Goal: Task Accomplishment & Management: Manage account settings

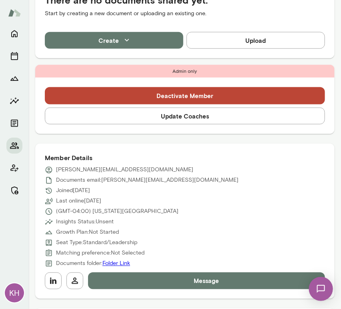
scroll to position [245, 0]
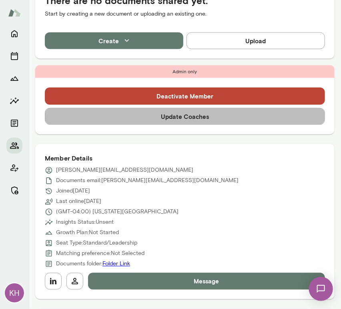
click at [188, 118] on button "Update Coaches" at bounding box center [185, 116] width 280 height 17
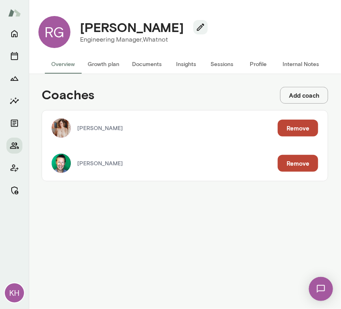
click at [299, 162] on button "Remove" at bounding box center [298, 163] width 40 height 17
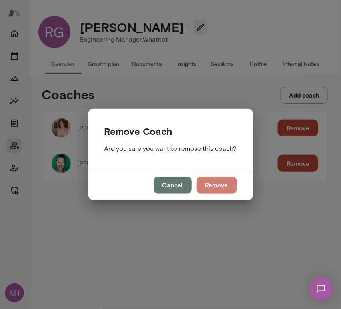
click at [209, 181] on button "Remove" at bounding box center [217, 185] width 40 height 17
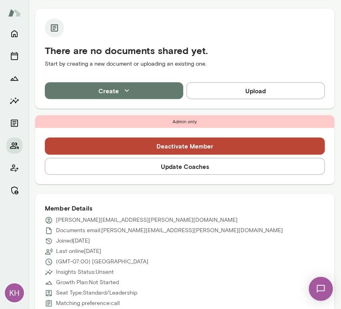
scroll to position [214, 0]
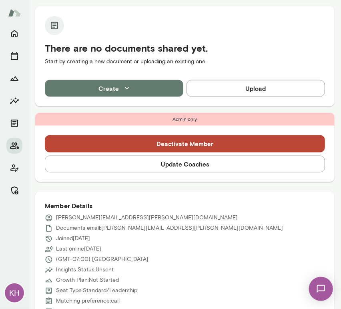
click at [172, 167] on button "Update Coaches" at bounding box center [185, 164] width 280 height 17
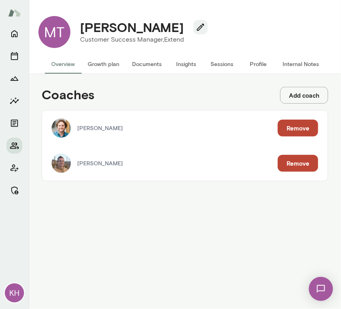
click at [293, 124] on button "Remove" at bounding box center [298, 128] width 40 height 17
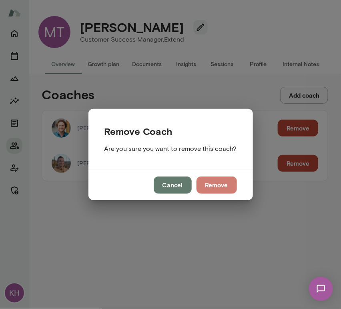
click at [211, 187] on button "Remove" at bounding box center [217, 185] width 40 height 17
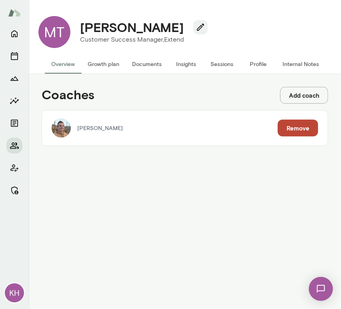
click at [72, 60] on button "Overview" at bounding box center [63, 63] width 36 height 19
click at [100, 63] on button "Growth plan" at bounding box center [103, 63] width 44 height 19
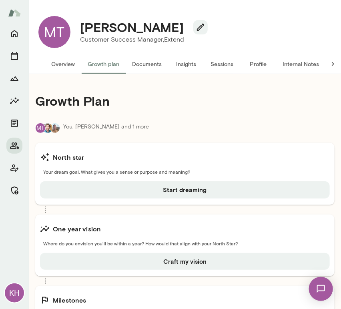
click at [69, 64] on button "Overview" at bounding box center [63, 63] width 36 height 19
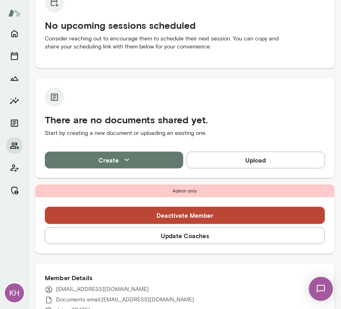
scroll to position [97, 0]
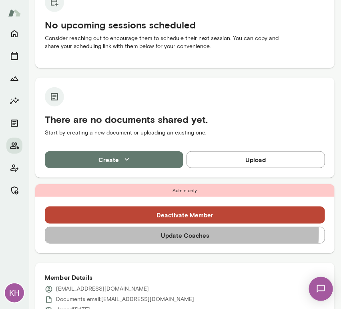
click at [168, 232] on button "Update Coaches" at bounding box center [185, 235] width 280 height 17
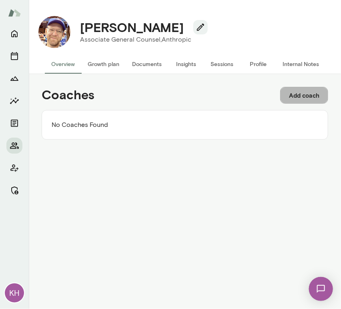
click at [299, 95] on button "Add coach" at bounding box center [304, 95] width 48 height 17
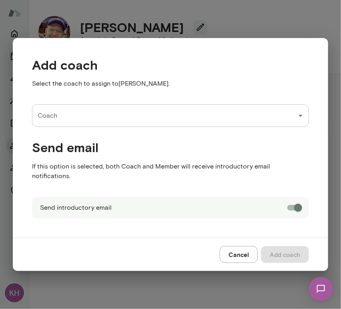
click at [67, 123] on input "Coach" at bounding box center [165, 115] width 258 height 15
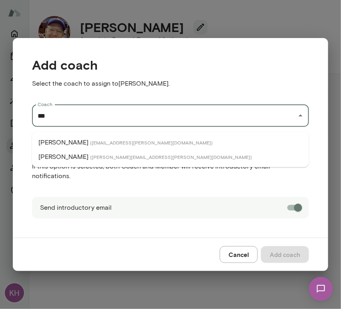
click at [79, 159] on p "Jeremy Shane" at bounding box center [63, 157] width 50 height 10
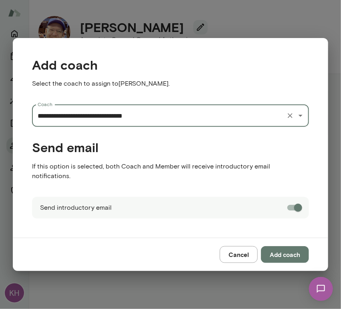
type input "**********"
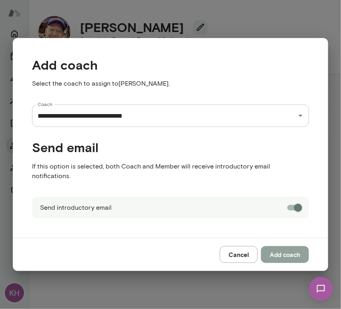
click at [273, 248] on button "Add coach" at bounding box center [285, 254] width 48 height 17
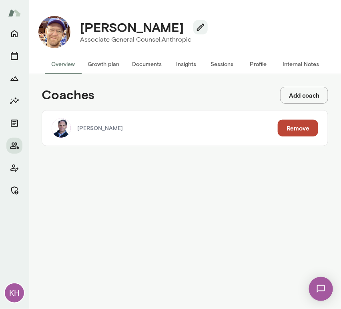
click at [295, 91] on button "Add coach" at bounding box center [304, 95] width 48 height 17
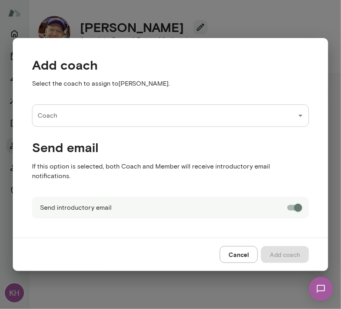
click at [93, 116] on input "Coach" at bounding box center [165, 115] width 258 height 15
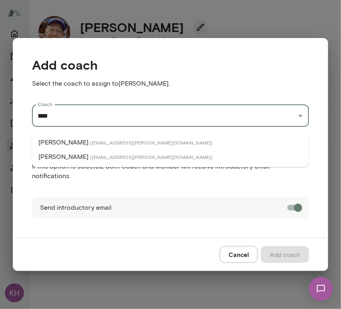
click at [84, 138] on li "Nick Gould ( nickgould@mento.co )" at bounding box center [170, 142] width 277 height 14
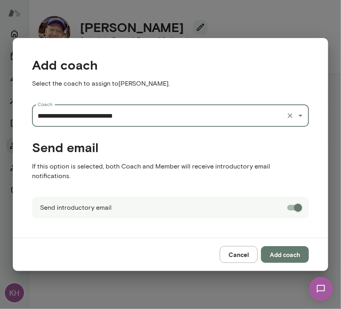
type input "**********"
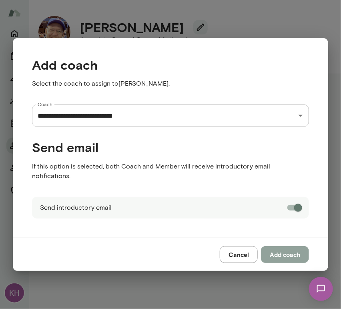
click at [289, 248] on button "Add coach" at bounding box center [285, 254] width 48 height 17
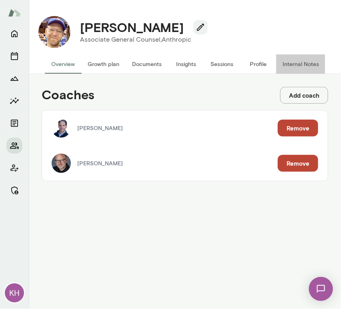
click at [305, 63] on button "Internal Notes" at bounding box center [300, 63] width 49 height 19
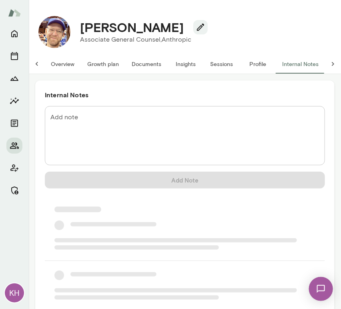
scroll to position [0, 6]
click at [75, 136] on textarea "Add note" at bounding box center [184, 136] width 269 height 46
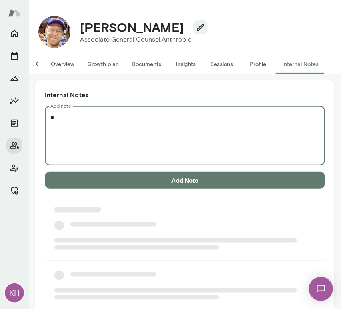
scroll to position [0, 0]
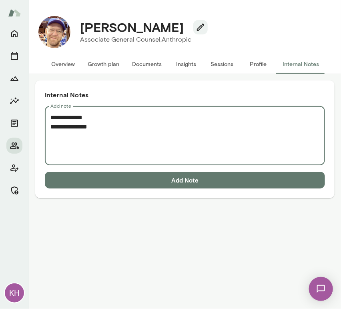
paste textarea "**********"
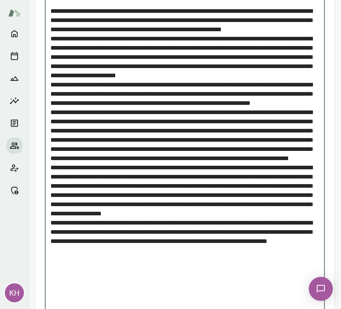
scroll to position [181, 0]
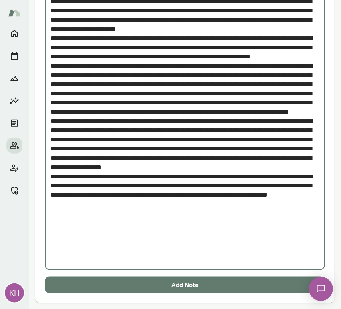
type textarea "**********"
click at [155, 284] on button "Add Note" at bounding box center [185, 285] width 280 height 17
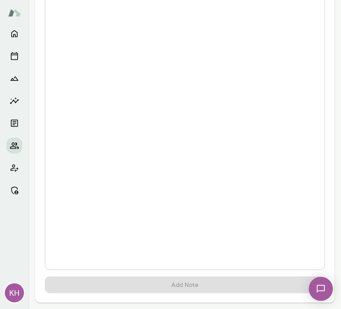
scroll to position [0, 0]
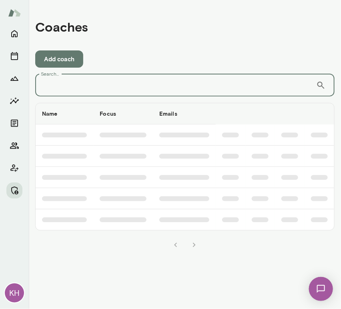
click at [58, 87] on input "Search..." at bounding box center [175, 85] width 281 height 22
type input "*********"
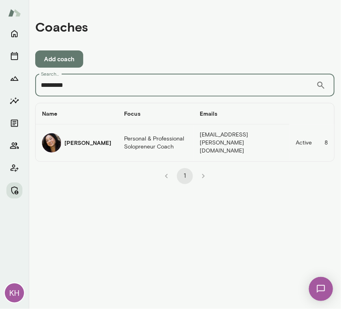
click at [64, 141] on div "[PERSON_NAME]" at bounding box center [76, 142] width 69 height 19
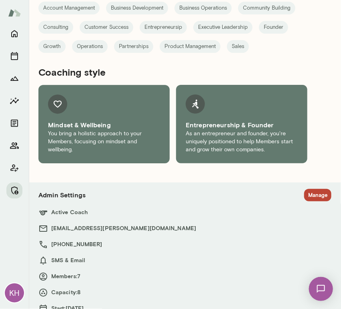
scroll to position [600, 0]
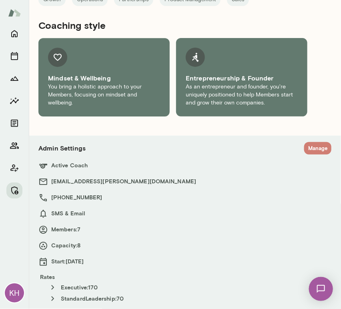
click at [307, 149] on button "Manage" at bounding box center [317, 148] width 27 height 12
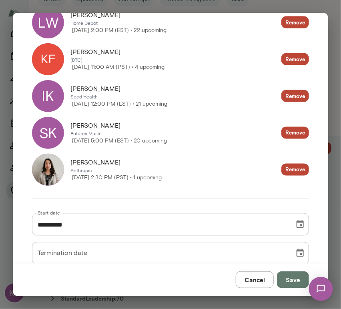
scroll to position [0, 0]
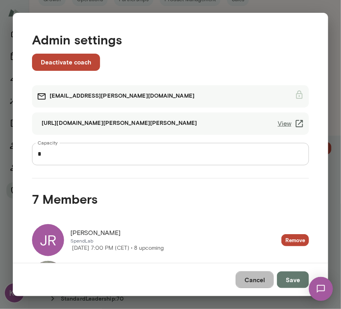
click at [254, 281] on button "Cancel" at bounding box center [255, 279] width 38 height 17
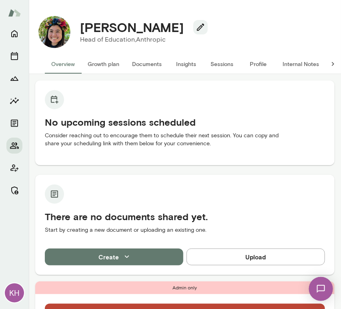
scroll to position [142, 0]
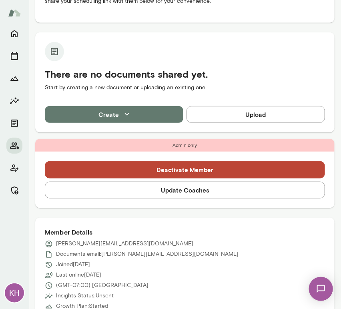
click at [173, 192] on button "Update Coaches" at bounding box center [185, 190] width 280 height 17
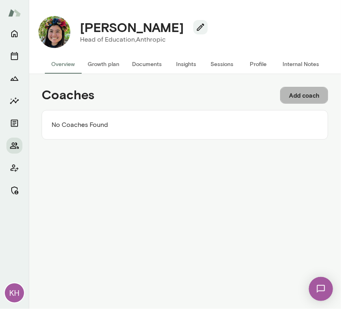
click at [304, 92] on button "Add coach" at bounding box center [304, 95] width 48 height 17
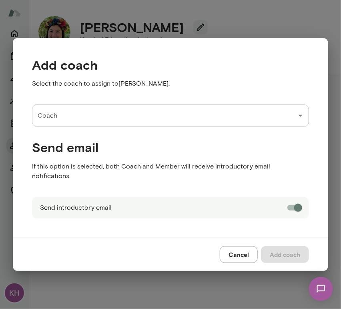
click at [69, 119] on input "Coach" at bounding box center [165, 115] width 258 height 15
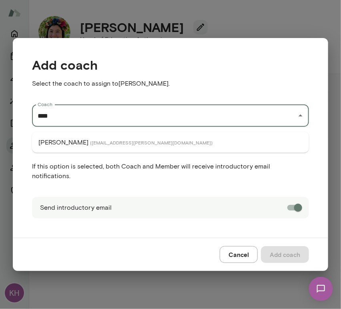
click at [67, 145] on p "[PERSON_NAME]" at bounding box center [63, 143] width 50 height 10
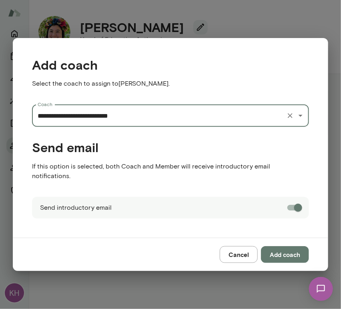
type input "**********"
click at [279, 251] on button "Add coach" at bounding box center [285, 254] width 48 height 17
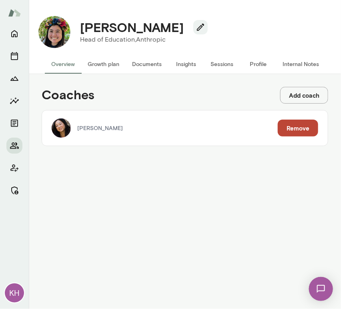
click at [312, 91] on button "Add coach" at bounding box center [304, 95] width 48 height 17
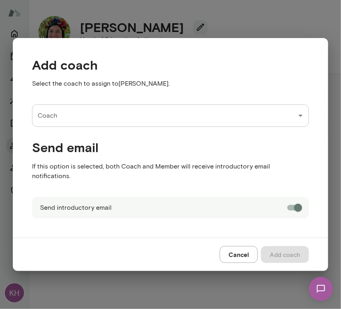
click at [93, 116] on input "Coach" at bounding box center [165, 115] width 258 height 15
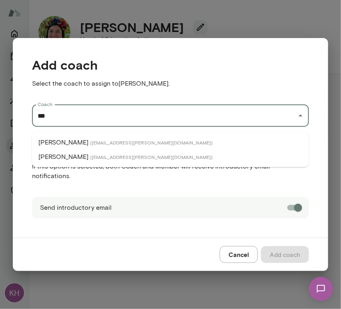
click at [91, 143] on span "( [EMAIL_ADDRESS][PERSON_NAME][DOMAIN_NAME] )" at bounding box center [151, 142] width 122 height 6
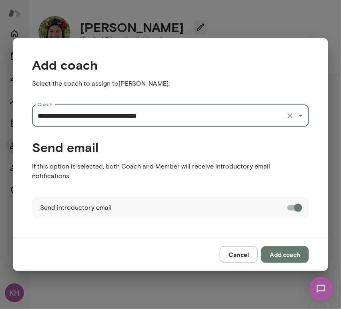
type input "**********"
click at [277, 249] on button "Add coach" at bounding box center [285, 254] width 48 height 17
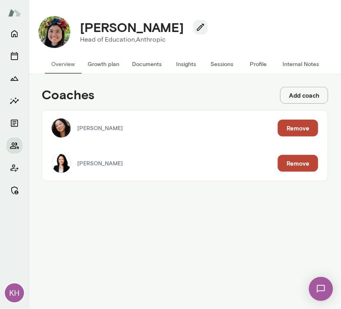
click at [301, 65] on button "Internal Notes" at bounding box center [300, 63] width 49 height 19
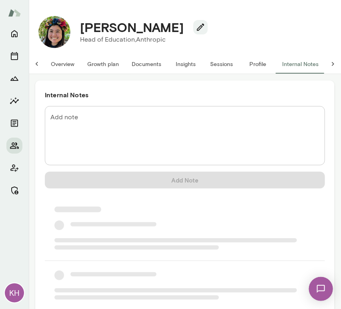
scroll to position [0, 6]
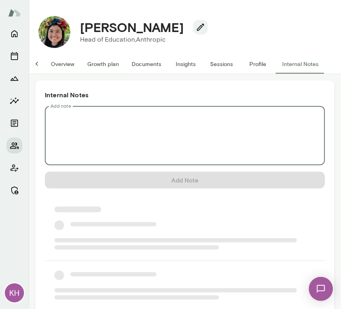
click at [140, 118] on textarea "Add note" at bounding box center [184, 136] width 269 height 46
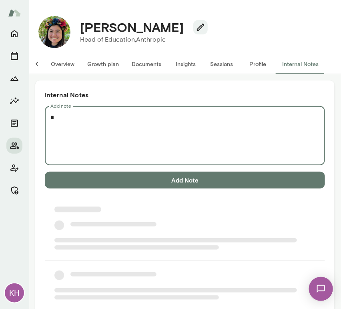
scroll to position [0, 0]
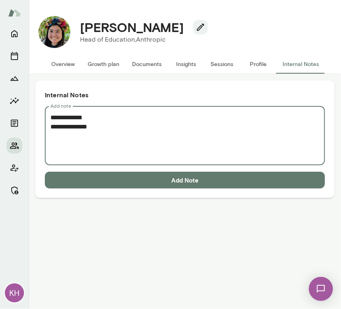
paste textarea "**********"
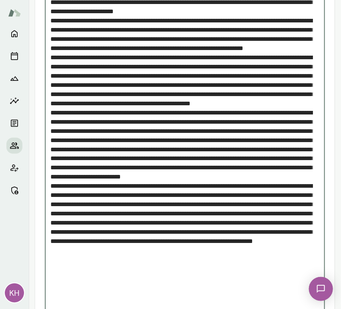
scroll to position [273, 0]
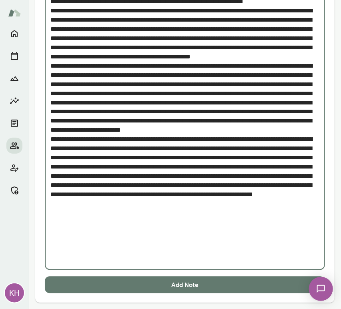
type textarea "**********"
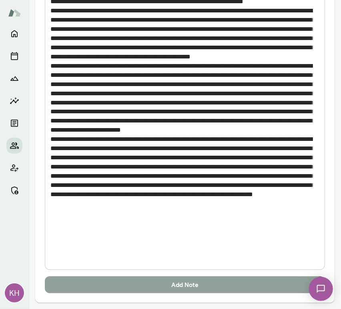
click at [131, 285] on button "Add Note" at bounding box center [185, 285] width 280 height 17
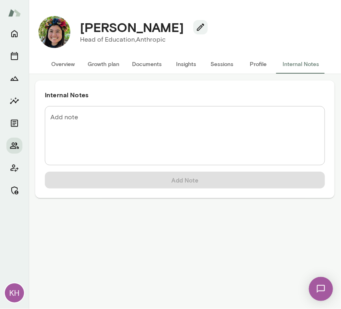
scroll to position [0, 0]
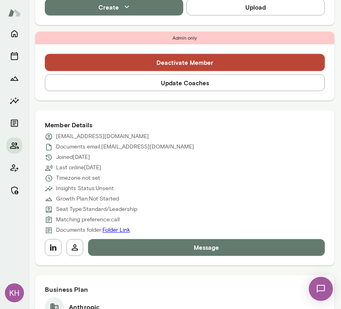
scroll to position [247, 0]
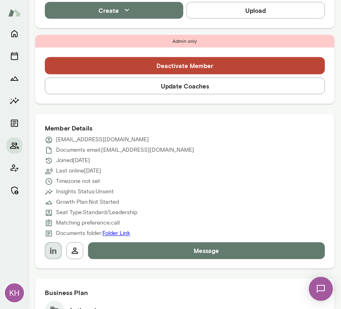
click at [55, 255] on icon "button" at bounding box center [53, 251] width 10 height 10
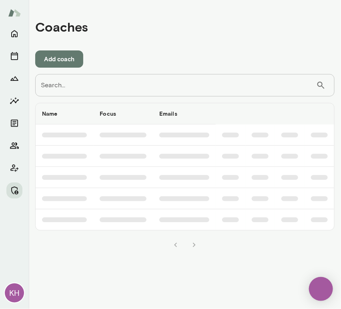
click at [94, 90] on input "Search..." at bounding box center [175, 85] width 281 height 22
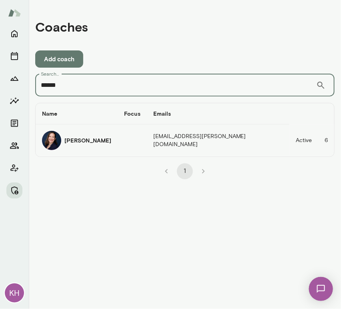
type input "******"
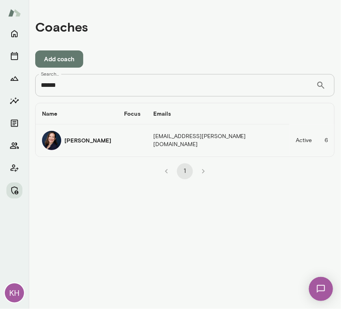
click at [56, 141] on img "coaches table" at bounding box center [51, 140] width 19 height 19
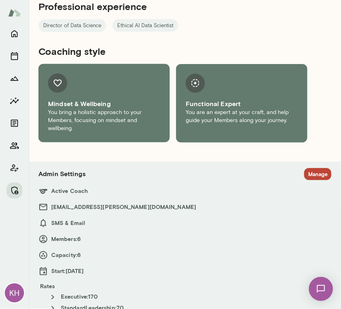
scroll to position [328, 0]
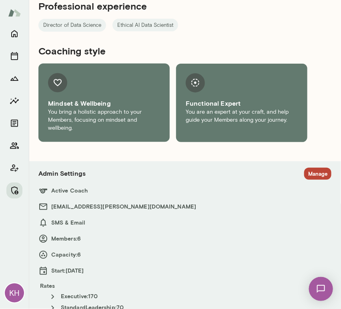
click at [307, 168] on button "Manage" at bounding box center [317, 174] width 27 height 12
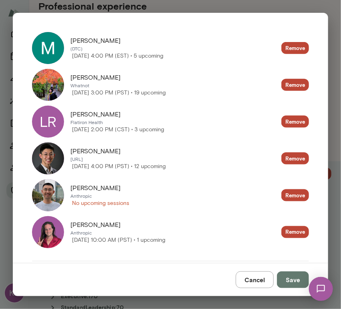
scroll to position [199, 0]
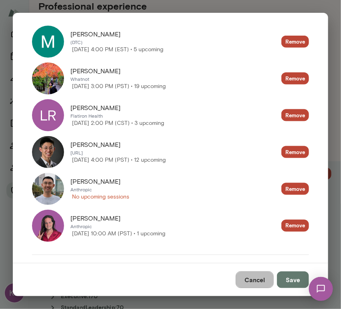
click at [256, 281] on button "Cancel" at bounding box center [255, 279] width 38 height 17
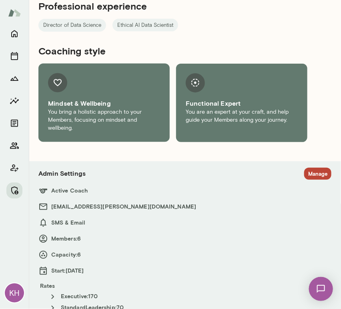
scroll to position [0, 0]
